Goal: Information Seeking & Learning: Learn about a topic

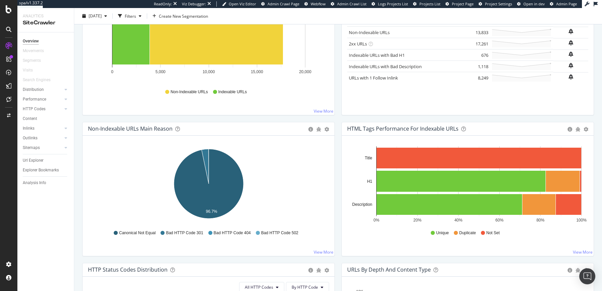
scroll to position [132, 0]
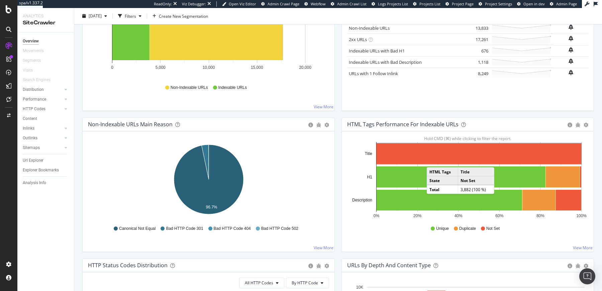
click at [430, 160] on rect "A chart." at bounding box center [479, 153] width 205 height 21
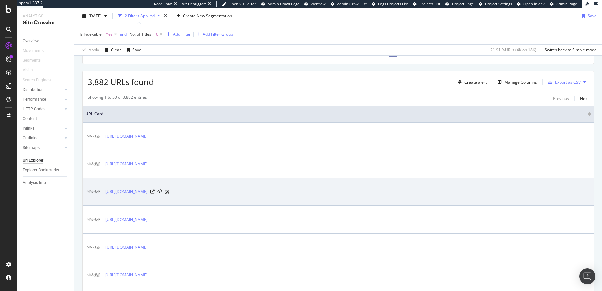
scroll to position [119, 0]
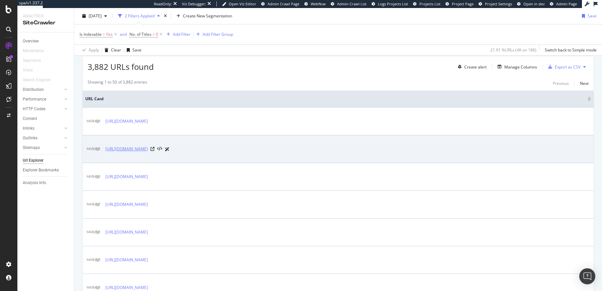
click at [148, 147] on link "[URL][DOMAIN_NAME]" at bounding box center [126, 149] width 42 height 7
click at [155, 150] on icon at bounding box center [153, 149] width 4 height 4
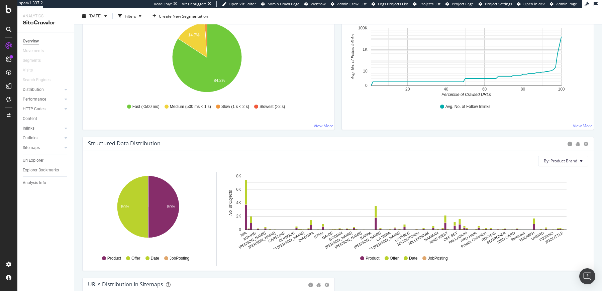
scroll to position [558, 0]
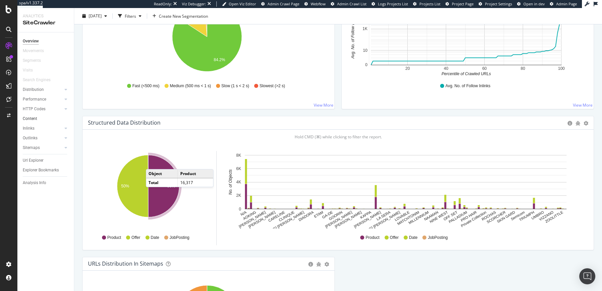
click at [39, 119] on link "Content" at bounding box center [46, 118] width 46 height 7
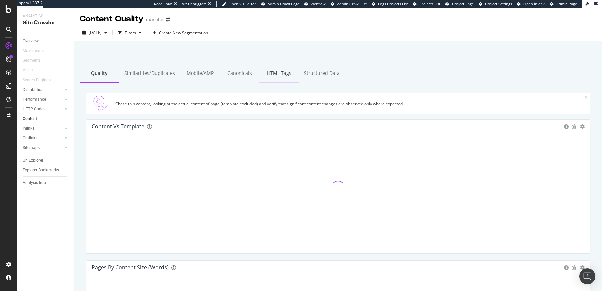
click at [262, 68] on div "HTML Tags" at bounding box center [278, 74] width 39 height 18
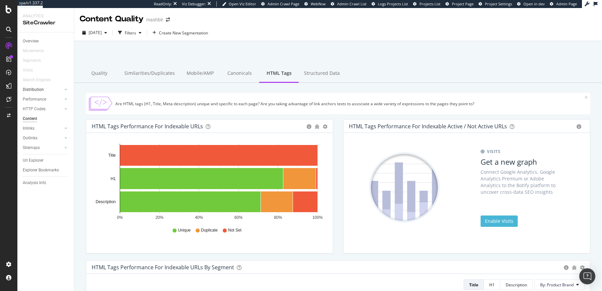
click at [55, 88] on link "Distribution" at bounding box center [43, 89] width 40 height 7
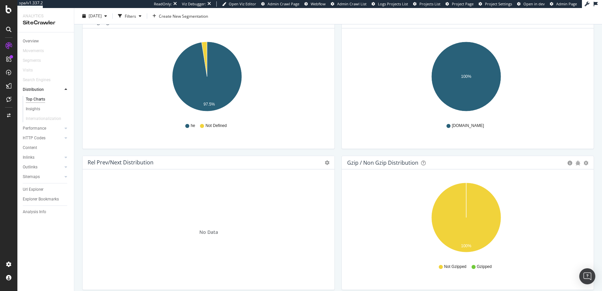
scroll to position [785, 0]
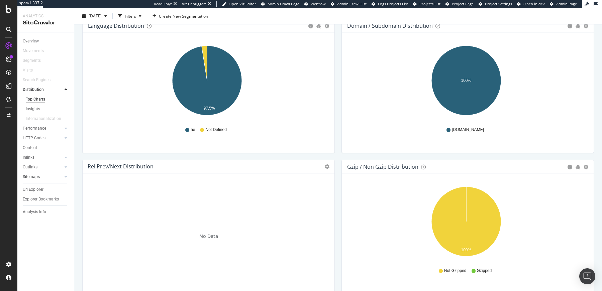
click at [41, 175] on link "Sitemaps" at bounding box center [43, 177] width 40 height 7
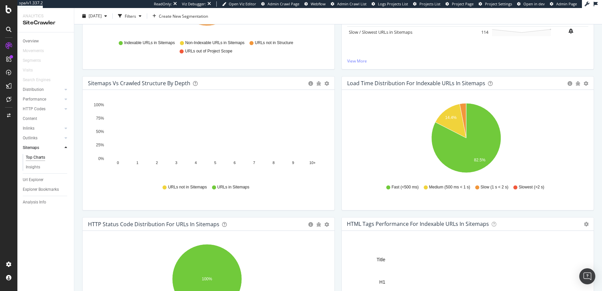
scroll to position [4, 0]
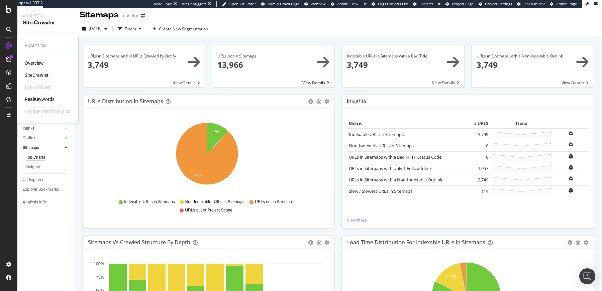
click at [36, 75] on div "SiteCrawler" at bounding box center [37, 75] width 24 height 7
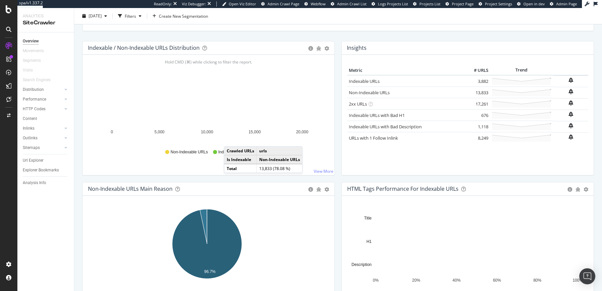
scroll to position [75, 0]
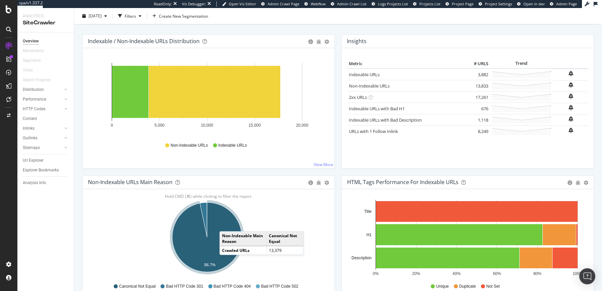
click at [226, 224] on icon "A chart." at bounding box center [207, 238] width 70 height 70
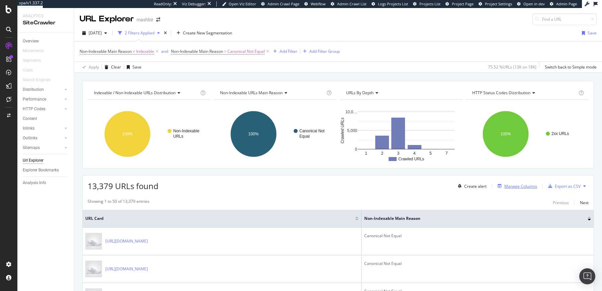
click at [507, 187] on div "Manage Columns" at bounding box center [520, 187] width 33 height 6
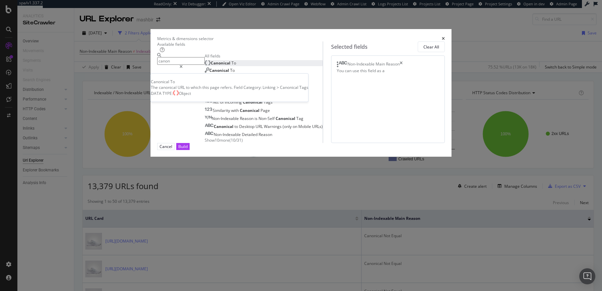
type input "canon"
click at [236, 66] on div "Canonical To" at bounding box center [220, 63] width 31 height 6
click at [188, 150] on div "Build" at bounding box center [182, 146] width 9 height 6
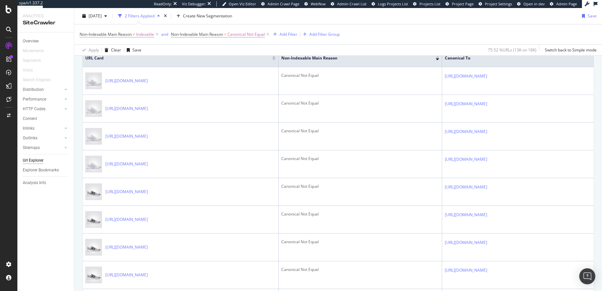
scroll to position [140, 0]
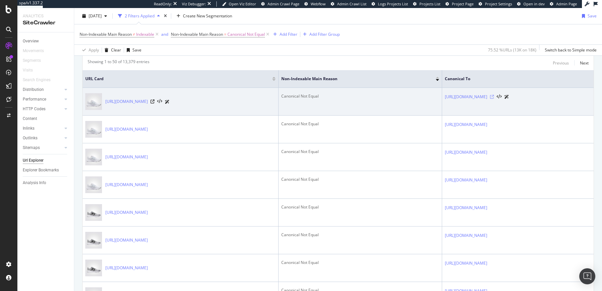
click at [494, 96] on icon at bounding box center [492, 97] width 4 height 4
click at [170, 98] on div "[URL][DOMAIN_NAME]" at bounding box center [137, 101] width 64 height 7
click at [155, 101] on icon at bounding box center [153, 102] width 4 height 4
